Goal: Navigation & Orientation: Find specific page/section

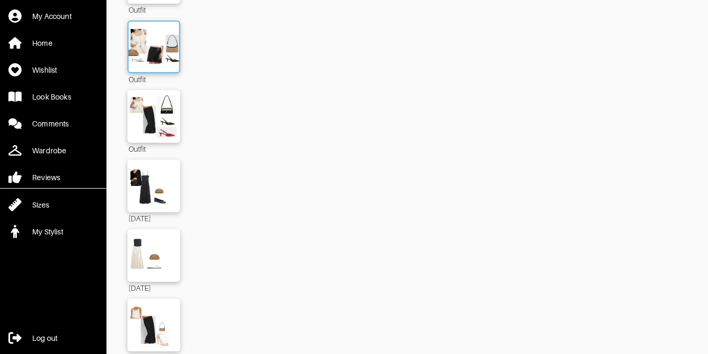
scroll to position [827, 0]
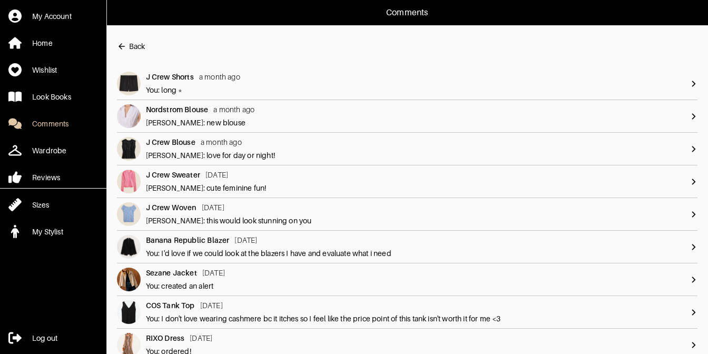
scroll to position [11, 0]
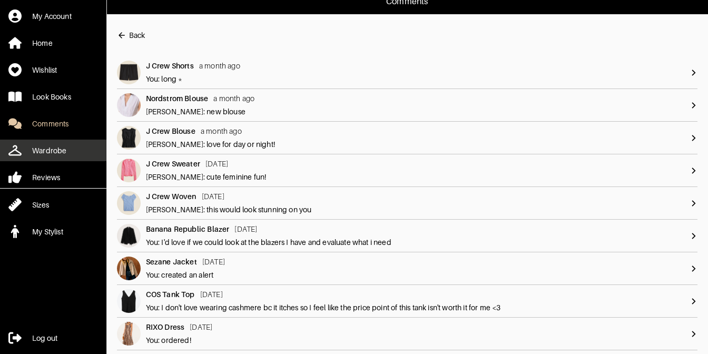
click at [54, 151] on div "Wardrobe" at bounding box center [49, 150] width 34 height 11
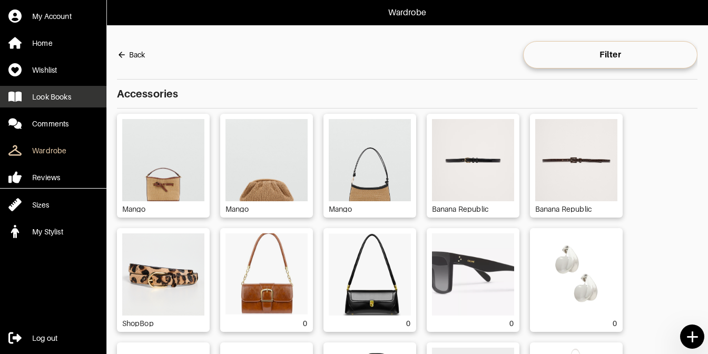
click at [57, 96] on div "Look Books" at bounding box center [51, 97] width 39 height 11
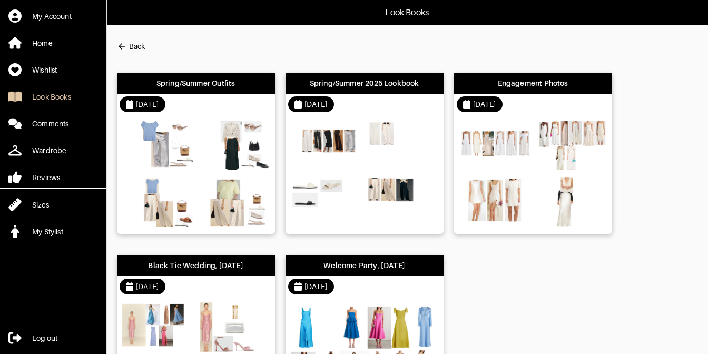
click at [214, 100] on div "[DATE]" at bounding box center [196, 104] width 158 height 21
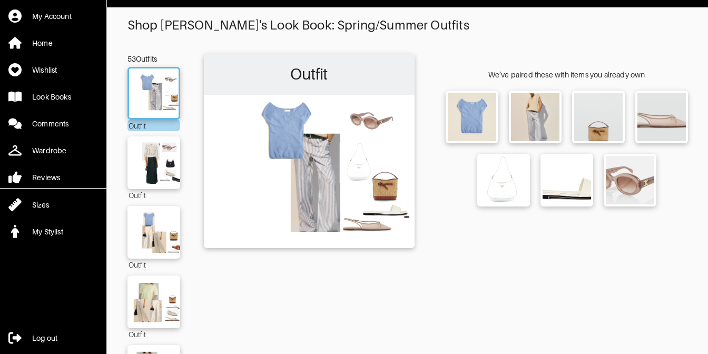
scroll to position [15, 0]
